Goal: Task Accomplishment & Management: Use online tool/utility

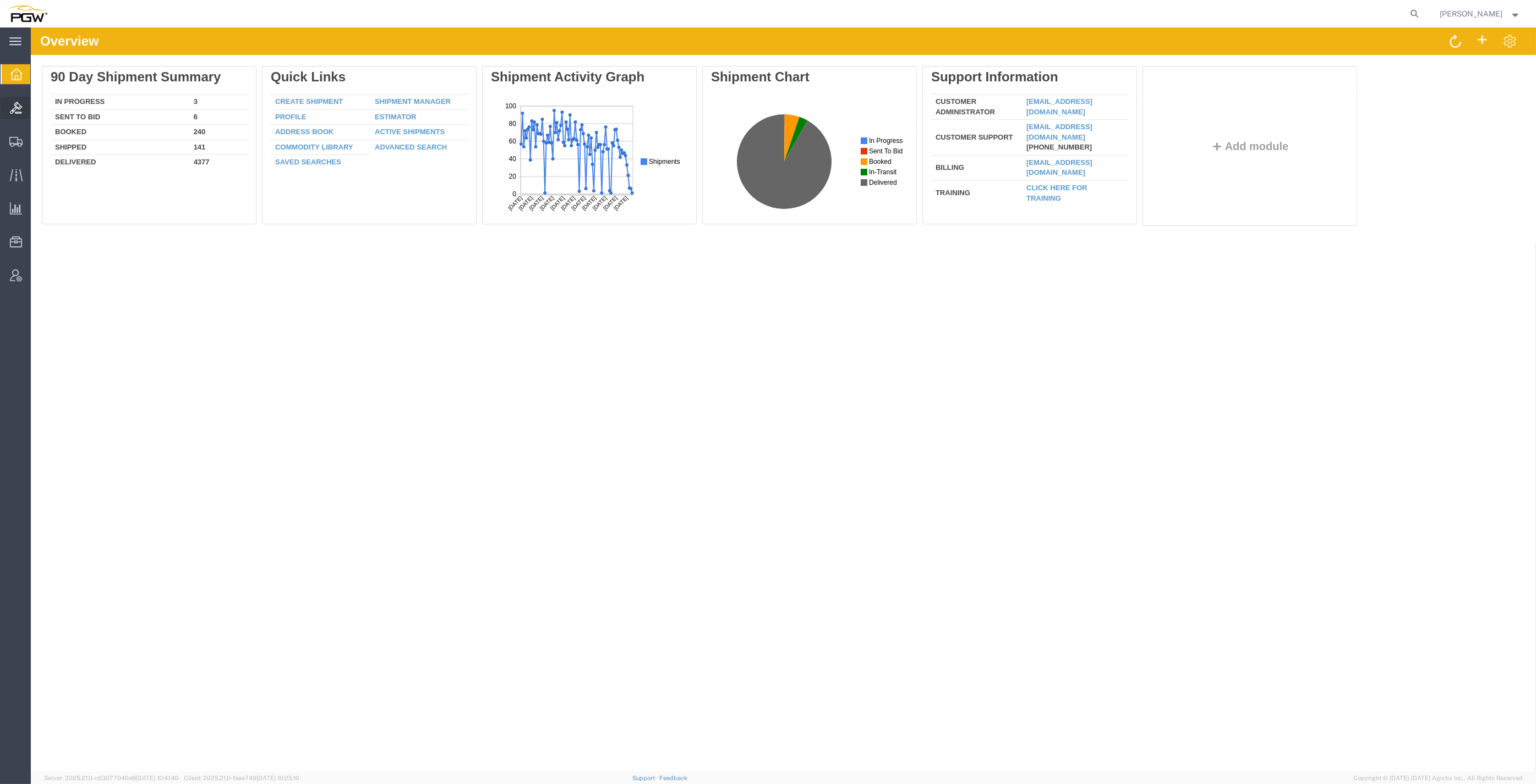
click at [38, 112] on span "Bids" at bounding box center [33, 108] width 7 height 22
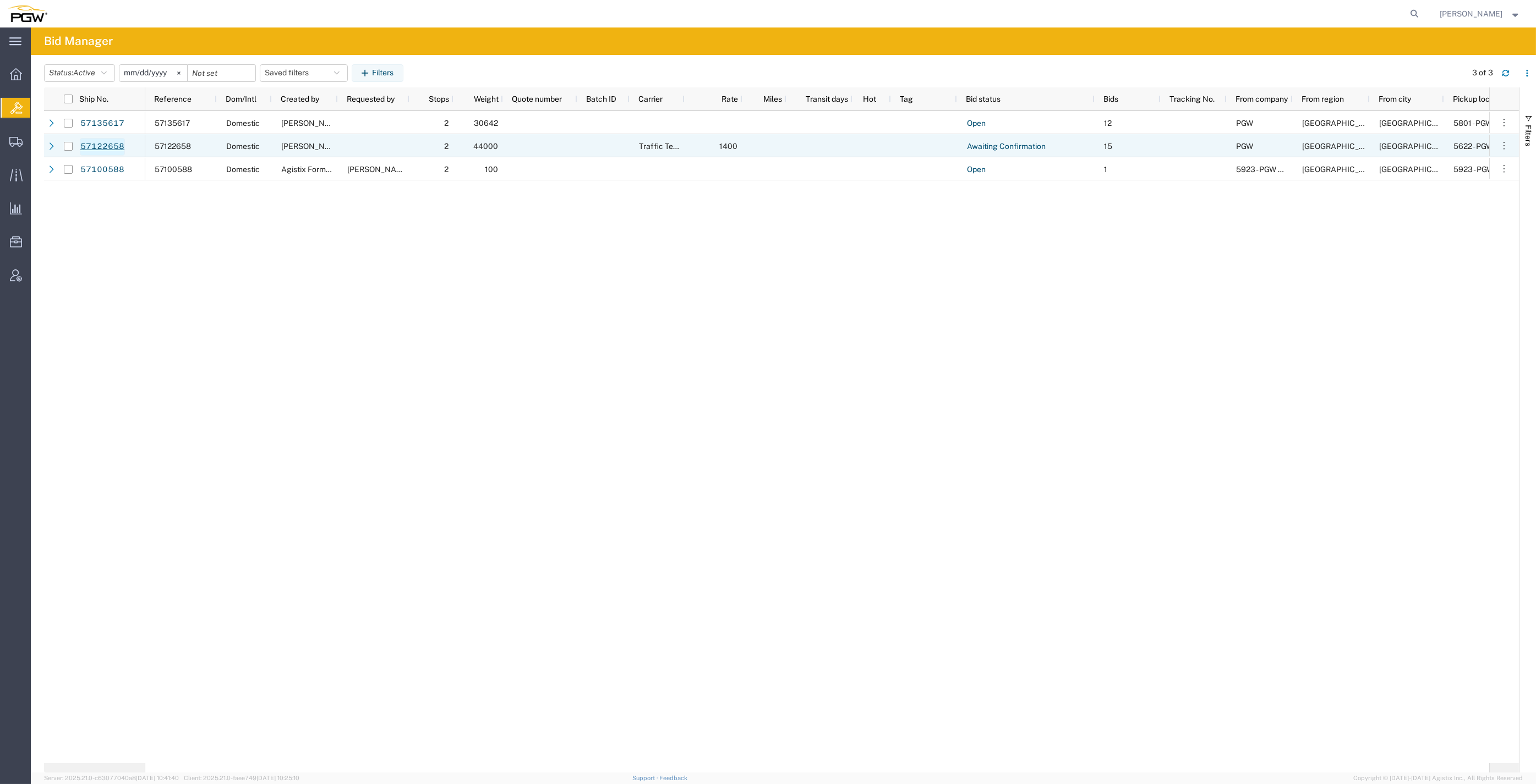
click at [114, 148] on link "57122658" at bounding box center [102, 146] width 45 height 17
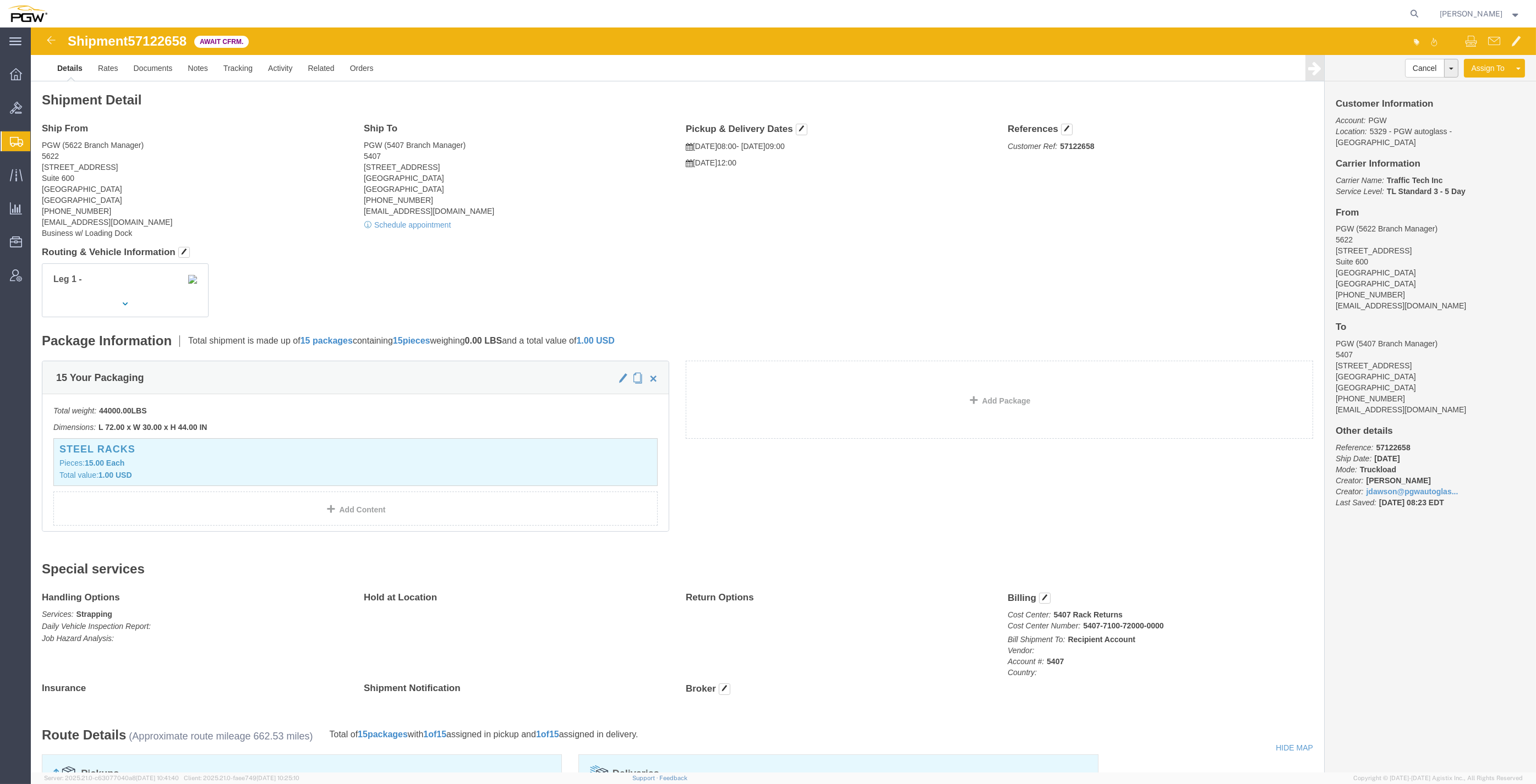
click div
click at [1422, 7] on icon at bounding box center [1414, 13] width 16 height 16
paste input "57123946"
type input "57123946"
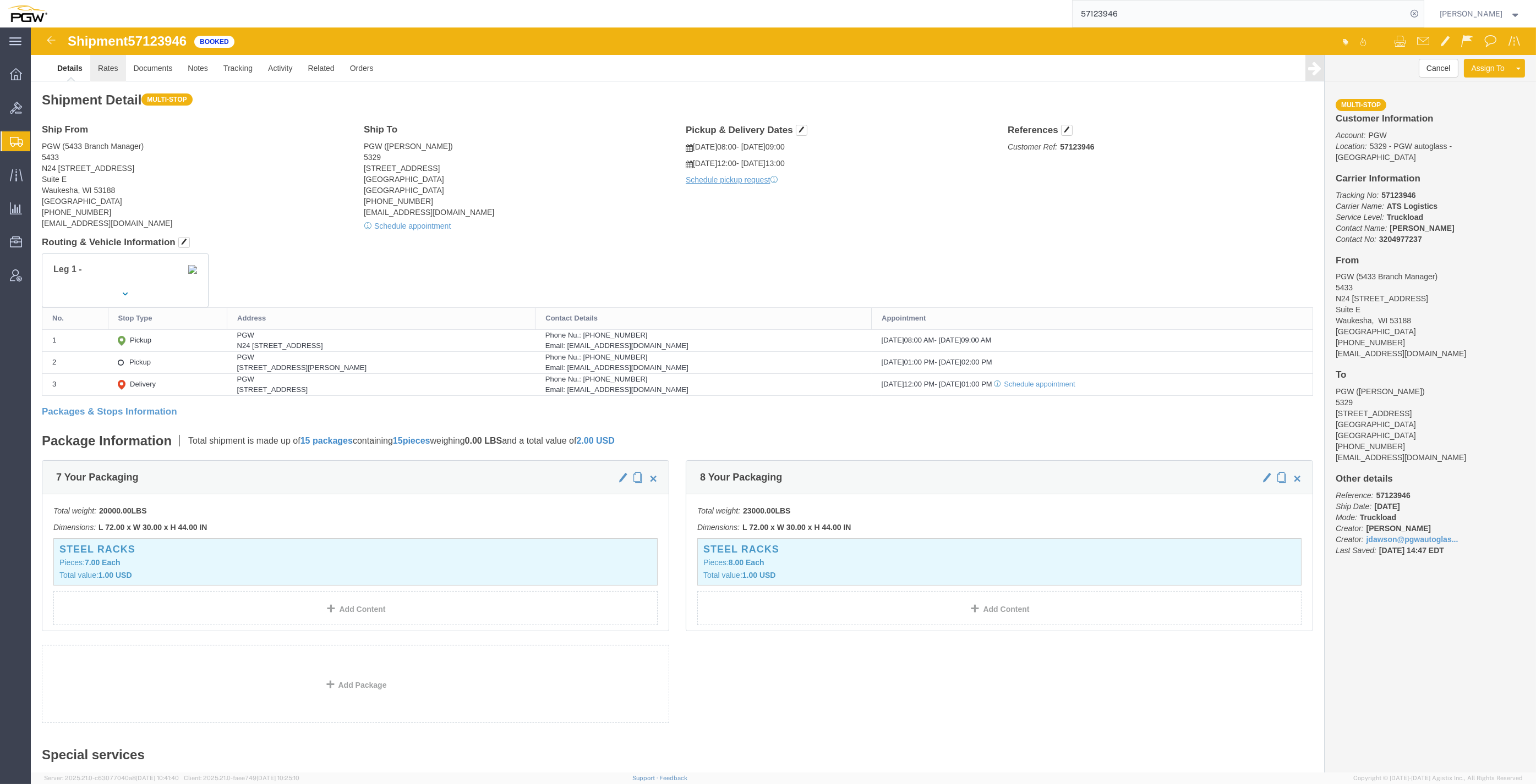
click link "Rates"
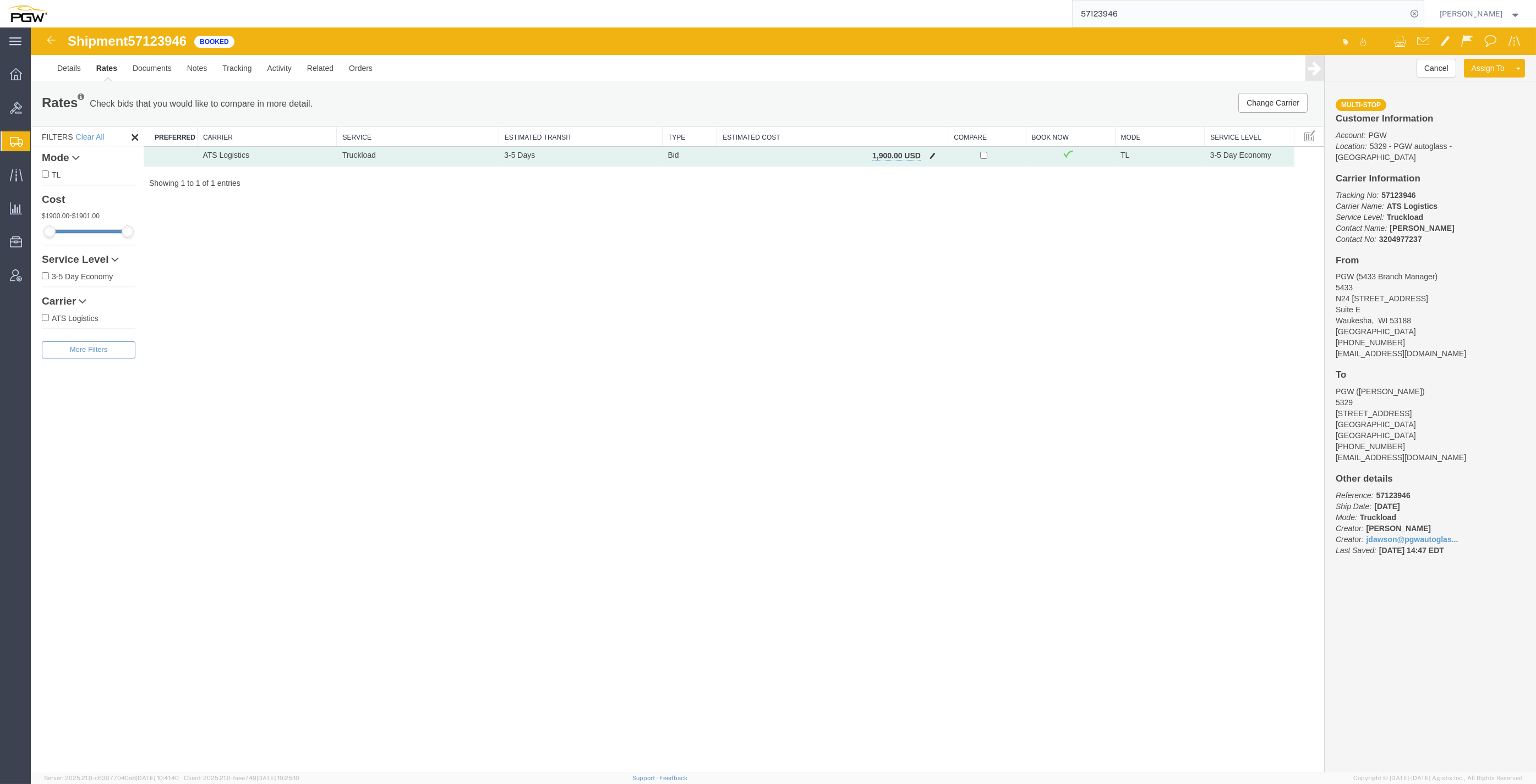
click at [932, 158] on span "button" at bounding box center [932, 155] width 6 height 7
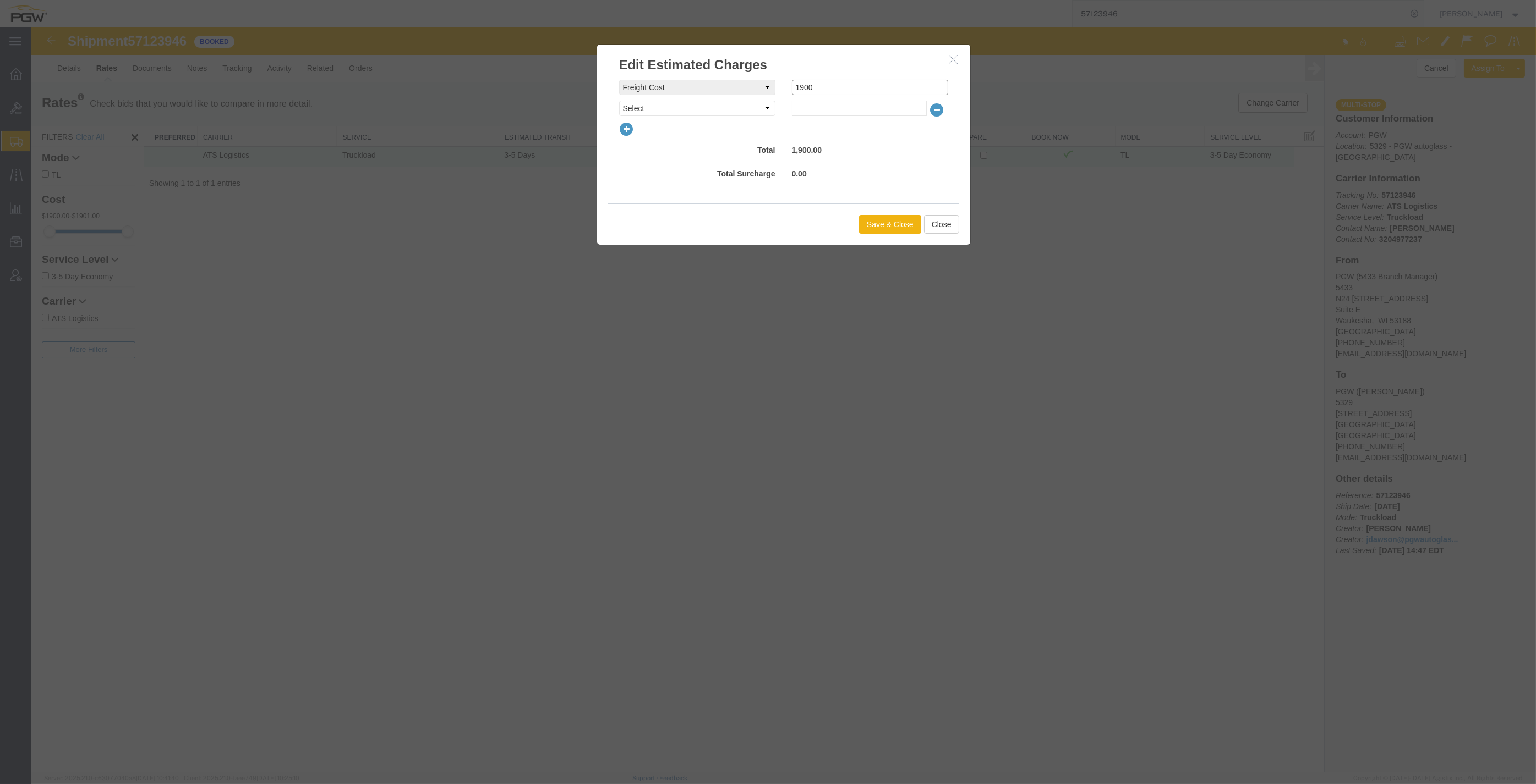
click at [840, 95] on input "1900" at bounding box center [870, 87] width 156 height 16
click at [701, 80] on div "freightCost Select AES Filing Accessorial Delivery Charge Additional Invoice De…" at bounding box center [783, 87] width 345 height 16
type input "1600"
click at [876, 221] on button "Save & Close" at bounding box center [890, 224] width 62 height 19
